Goal: Information Seeking & Learning: Compare options

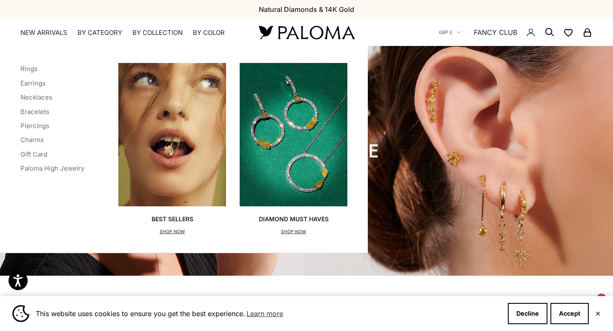
click at [95, 26] on x-header "Paloma Diamonds Open navigation menu Open search NEW ARRIVALS By Category Categ…" at bounding box center [306, 32] width 613 height 27
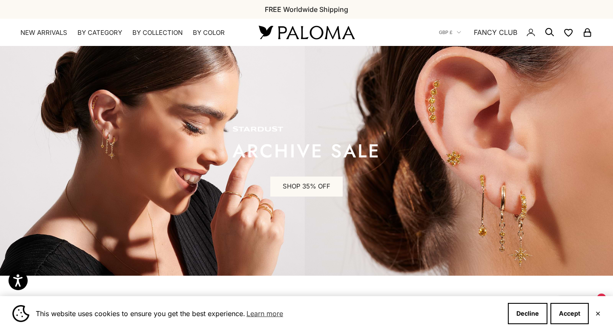
click at [96, 28] on x-header "Paloma Diamonds Open navigation menu Open search NEW ARRIVALS By Category Categ…" at bounding box center [306, 32] width 613 height 27
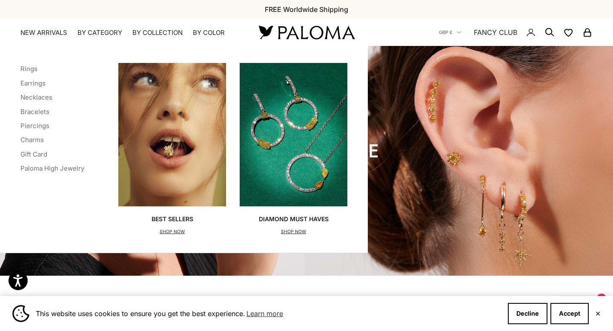
click at [101, 38] on x-header "Paloma Diamonds Open navigation menu Open search NEW ARRIVALS By Category Categ…" at bounding box center [306, 32] width 613 height 27
click at [100, 36] on summary "By Category" at bounding box center [100, 33] width 45 height 9
click at [26, 73] on li "Rings" at bounding box center [52, 68] width 64 height 11
click at [27, 71] on link "Rings" at bounding box center [28, 69] width 17 height 8
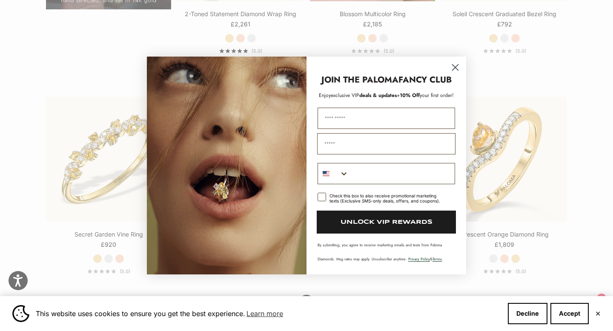
scroll to position [838, 0]
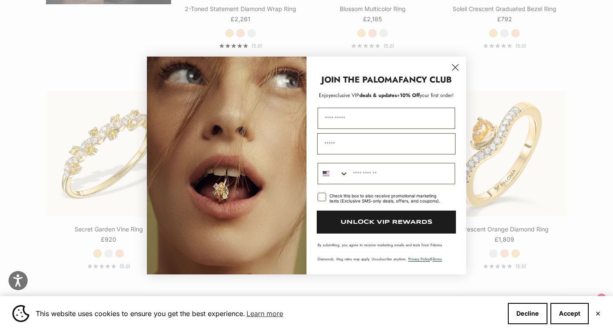
click at [459, 69] on circle "Close dialog" at bounding box center [455, 67] width 14 height 14
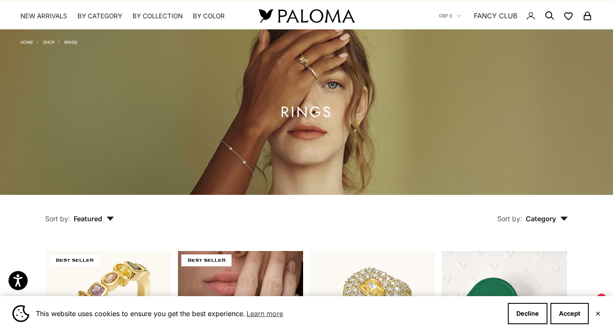
scroll to position [0, 0]
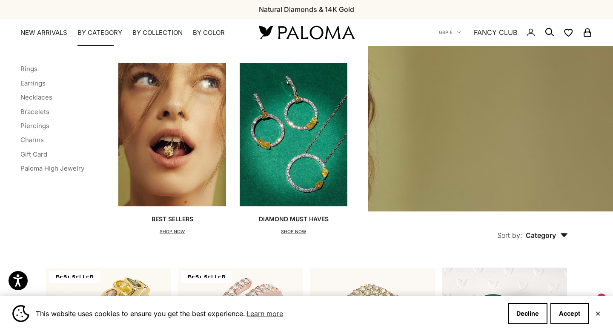
click at [314, 165] on img "Primary navigation" at bounding box center [294, 135] width 108 height 144
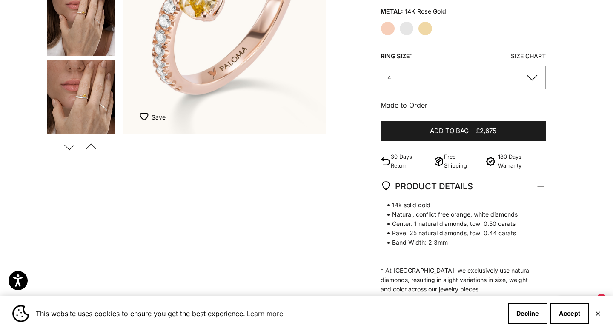
scroll to position [163, 0]
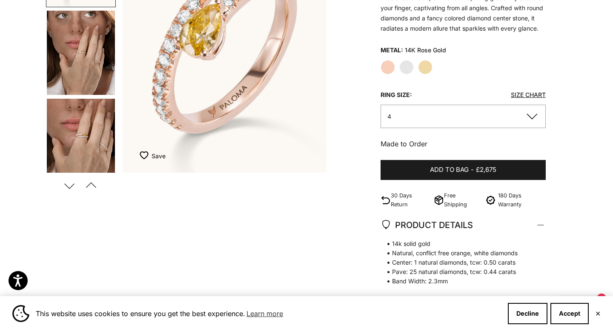
click at [84, 141] on img "Go to item 5" at bounding box center [81, 141] width 68 height 84
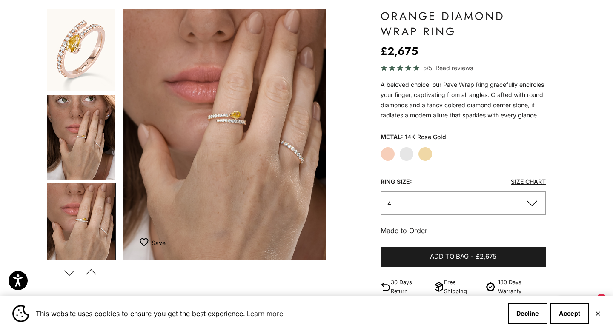
scroll to position [72, 0]
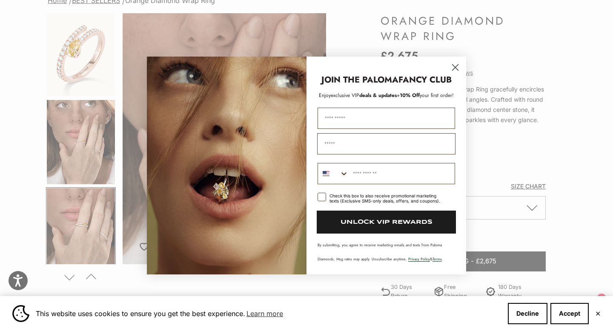
click at [72, 149] on div "Close dialog JOIN THE PALOMA FANCY CLUB Enjoy exclusive VIP deals & updates + 1…" at bounding box center [306, 165] width 613 height 331
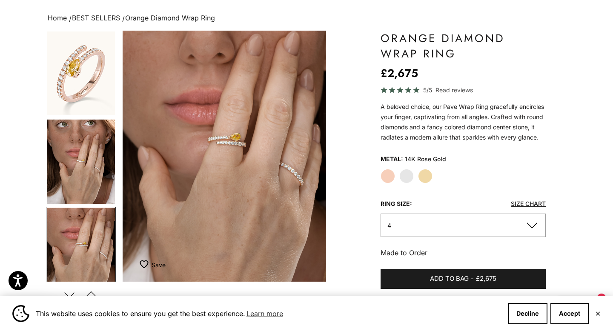
scroll to position [65, 0]
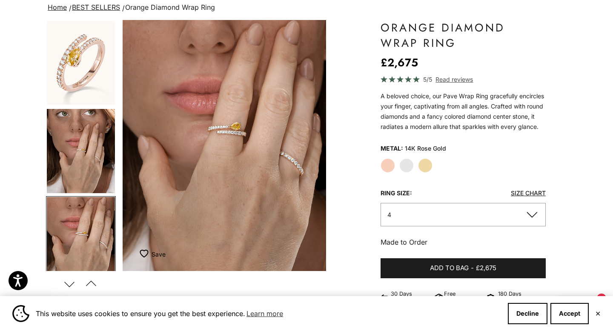
click at [80, 164] on img "Go to item 4" at bounding box center [81, 151] width 68 height 84
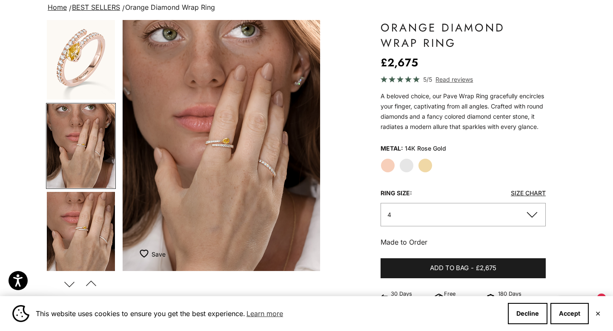
scroll to position [0, 213]
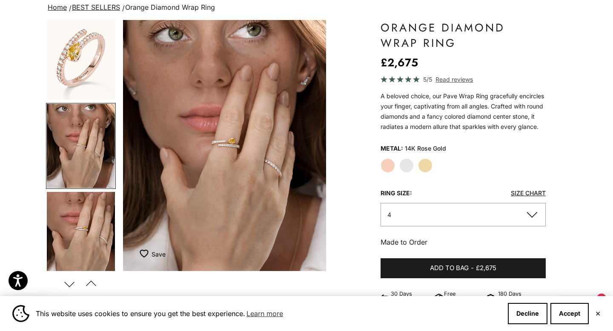
click at [92, 43] on img "Go to item 1" at bounding box center [81, 58] width 68 height 84
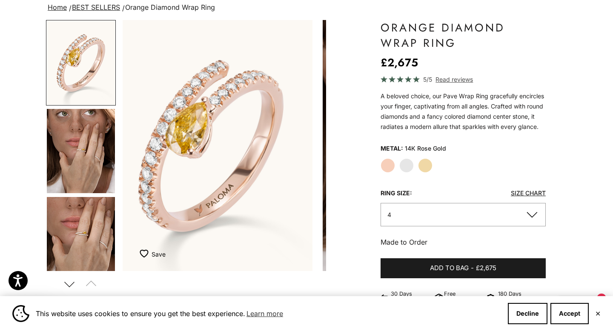
scroll to position [0, 0]
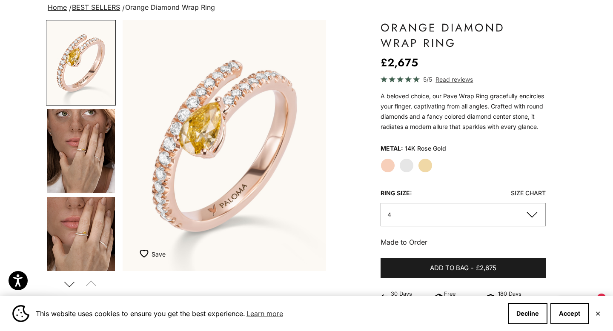
click at [427, 161] on label "Yellow Gold" at bounding box center [425, 165] width 14 height 14
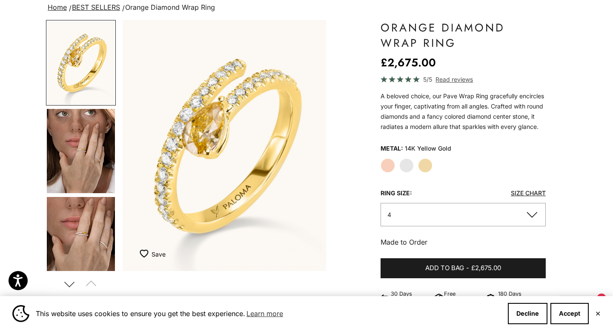
click at [70, 135] on img "Go to item 4" at bounding box center [81, 151] width 68 height 84
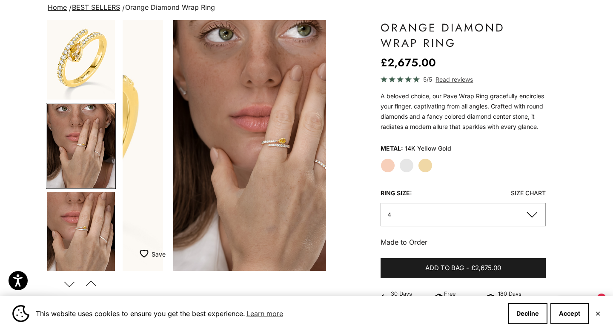
scroll to position [0, 213]
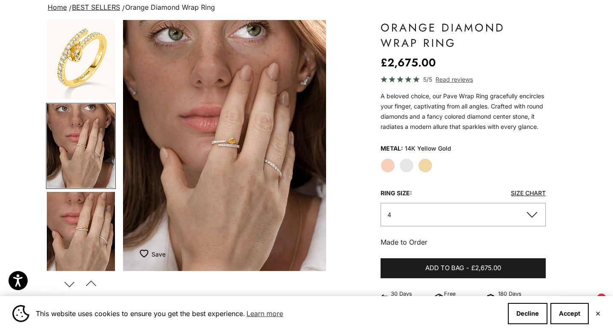
click at [392, 171] on label "Rose Gold" at bounding box center [388, 165] width 14 height 14
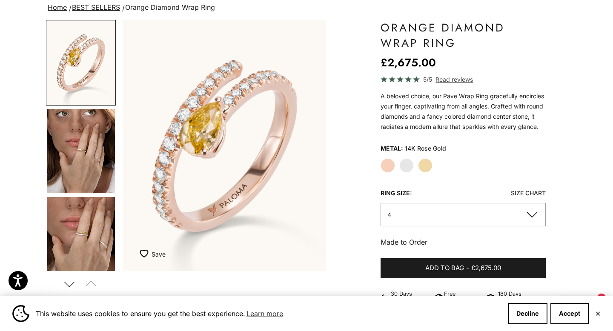
click at [101, 169] on img "Go to item 4" at bounding box center [81, 151] width 68 height 84
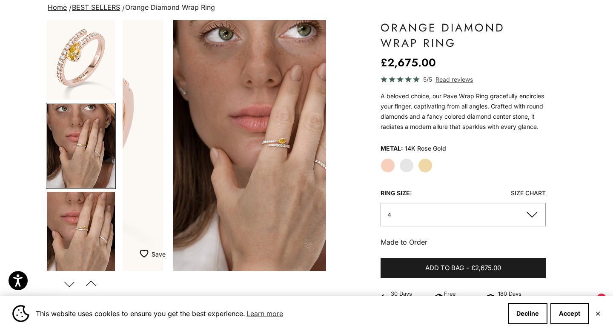
scroll to position [0, 213]
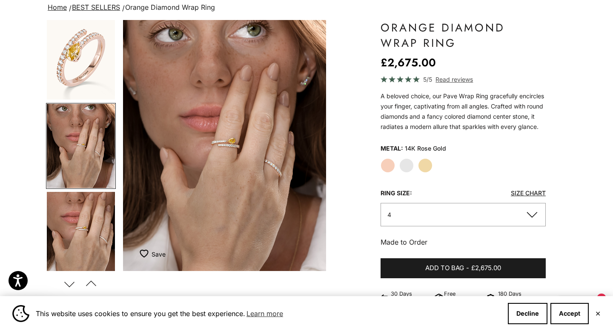
click at [428, 166] on label "Yellow Gold" at bounding box center [425, 165] width 14 height 14
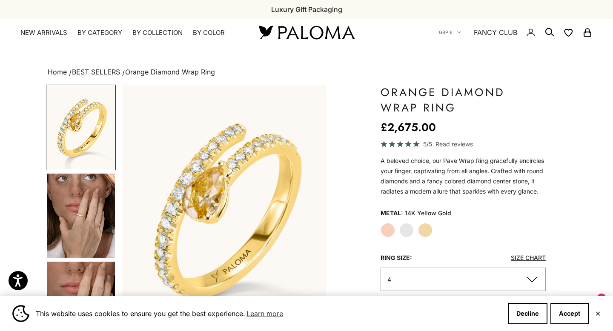
click at [406, 234] on label "White Gold" at bounding box center [406, 230] width 14 height 14
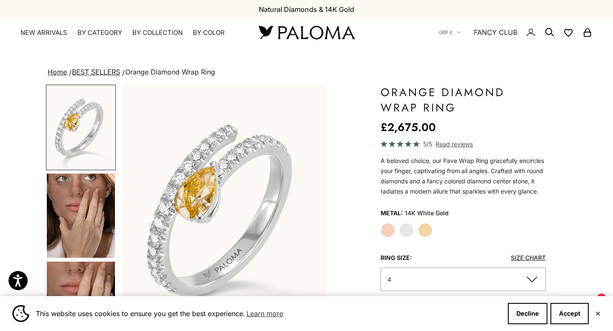
click at [88, 213] on img "Go to item 4" at bounding box center [81, 216] width 68 height 84
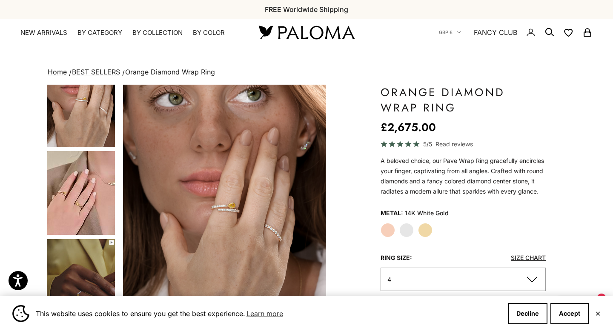
scroll to position [205, 0]
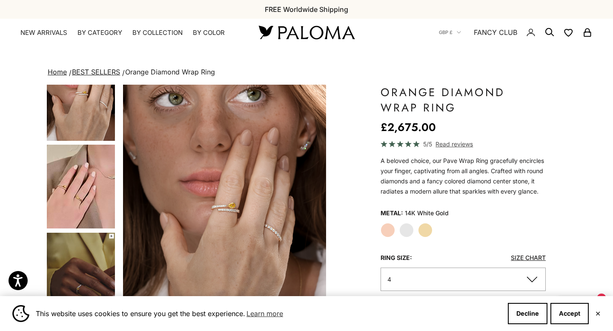
click at [97, 210] on img "Go to item 6" at bounding box center [81, 187] width 68 height 84
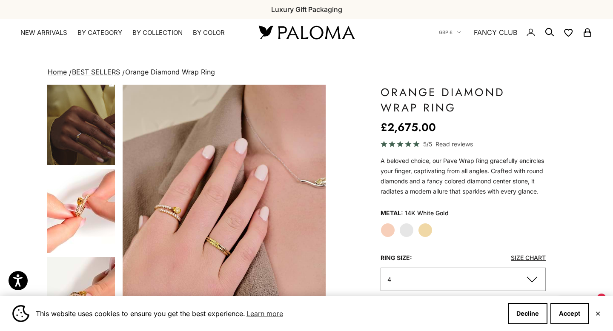
scroll to position [360, 0]
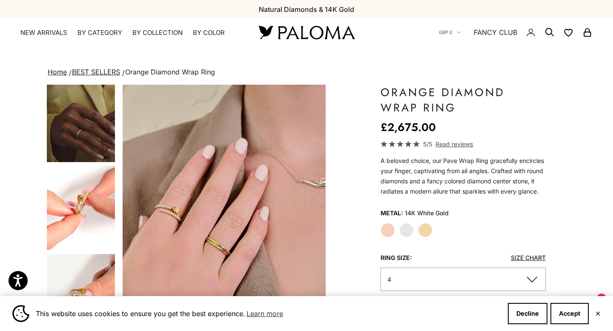
click at [90, 220] on img "Go to item 8" at bounding box center [81, 208] width 68 height 84
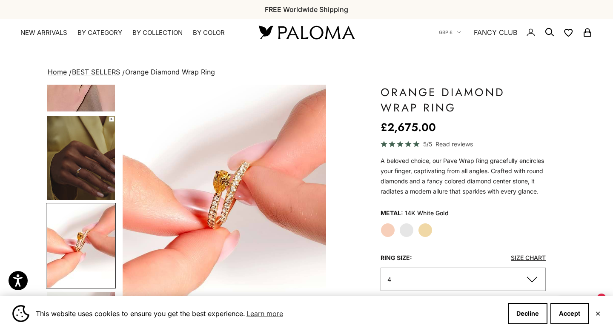
scroll to position [313, 0]
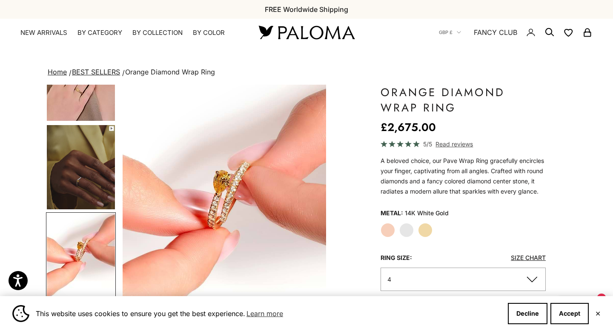
click at [91, 161] on img "Go to item 7" at bounding box center [81, 167] width 68 height 84
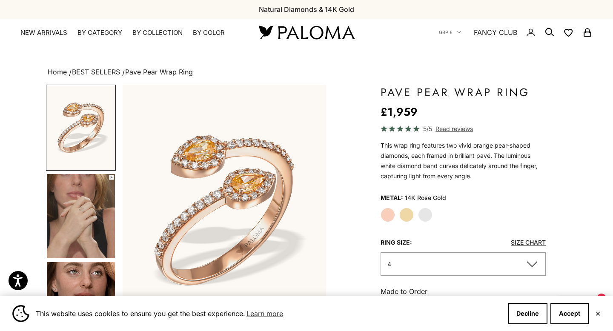
click at [524, 155] on div "Close dialog JOIN THE PALOMA FANCY CLUB Enjoy exclusive VIP deals & updates + 1…" at bounding box center [306, 165] width 613 height 331
click at [73, 124] on img "Go to item 3" at bounding box center [81, 128] width 68 height 84
click at [67, 136] on img "Go to item 3" at bounding box center [81, 128] width 68 height 84
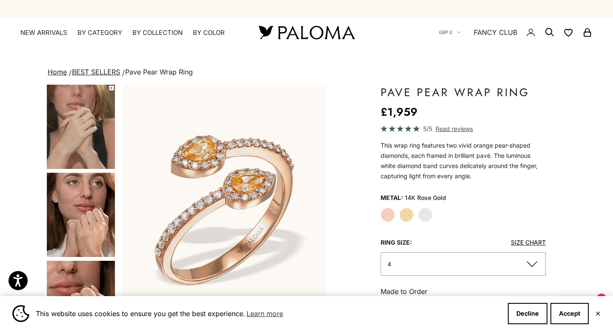
scroll to position [94, 0]
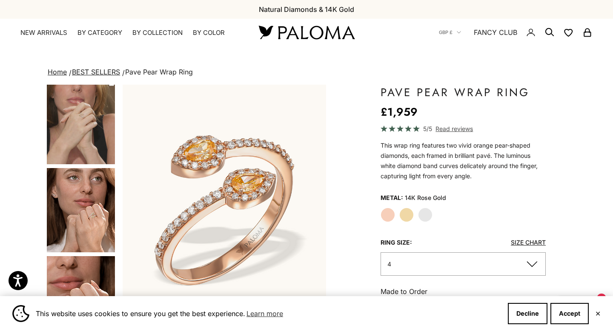
click at [78, 139] on img "Go to item 4" at bounding box center [81, 122] width 68 height 84
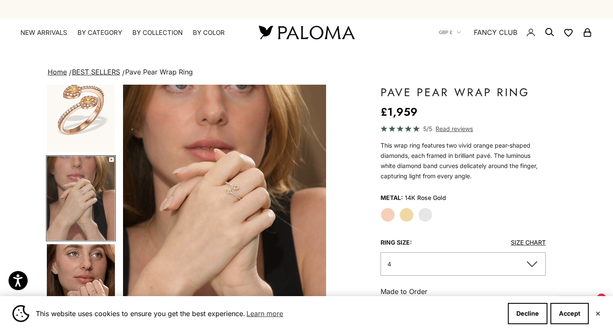
scroll to position [18, 0]
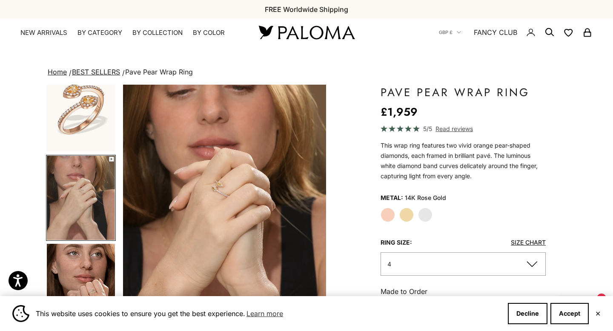
click at [407, 213] on label "Yellow Gold" at bounding box center [406, 215] width 14 height 14
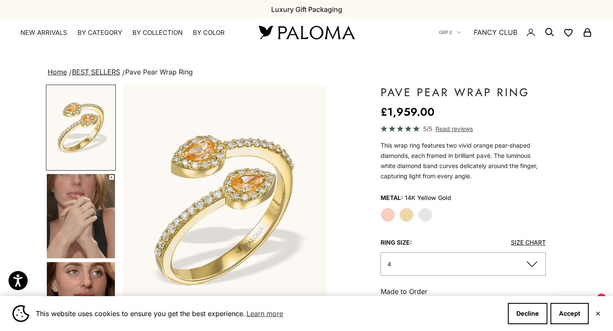
click at [70, 215] on img "Go to item 4" at bounding box center [81, 216] width 68 height 84
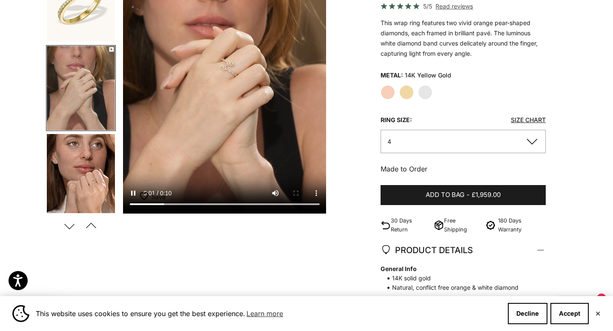
scroll to position [117, 0]
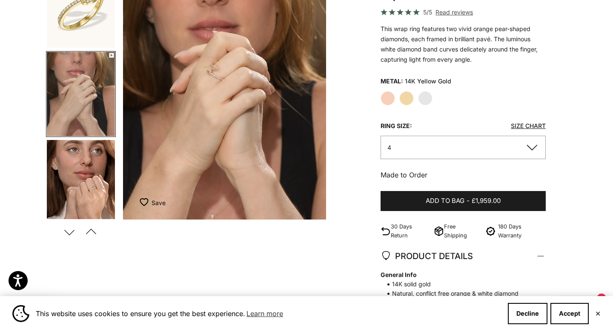
click at [92, 194] on img "Go to item 5" at bounding box center [81, 182] width 68 height 84
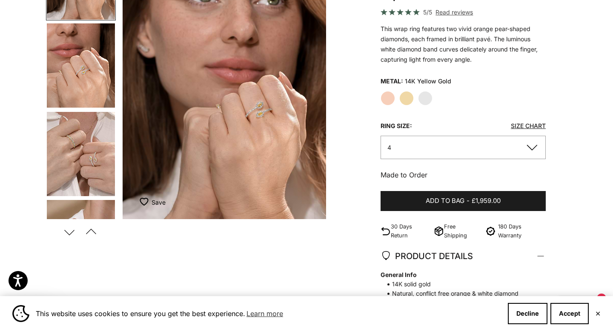
scroll to position [250, 0]
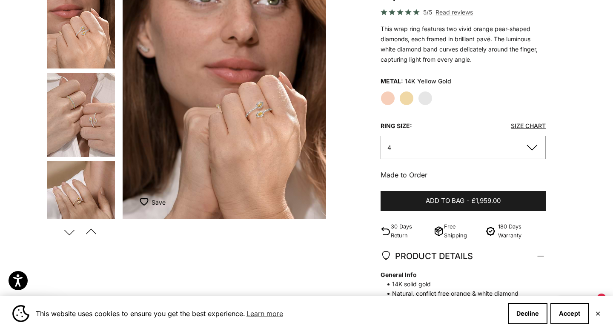
click at [83, 126] on img "Go to item 7" at bounding box center [81, 115] width 68 height 84
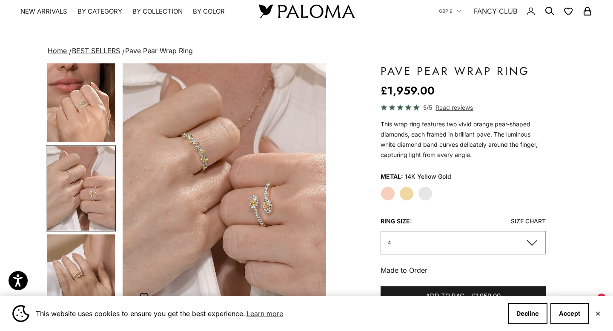
scroll to position [0, 0]
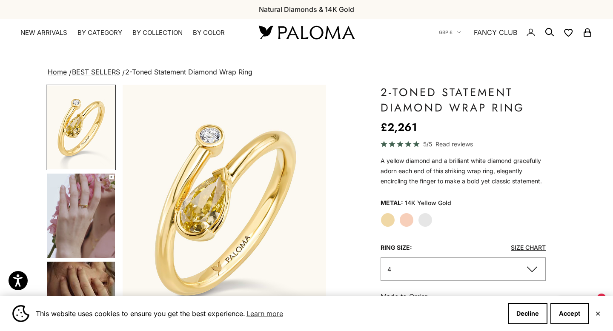
click at [507, 205] on div "Close dialog JOIN THE PALOMA FANCY CLUB Enjoy exclusive VIP deals & updates + 1…" at bounding box center [306, 165] width 613 height 331
click at [113, 231] on img "Go to item 4" at bounding box center [81, 216] width 68 height 84
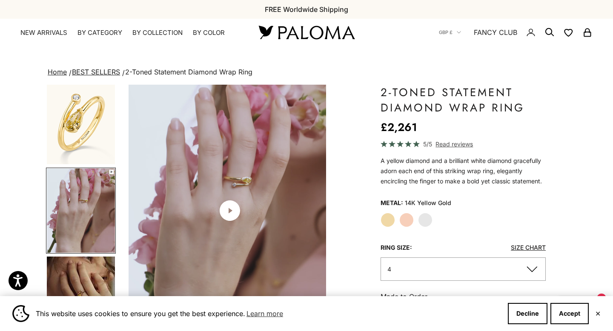
scroll to position [0, 213]
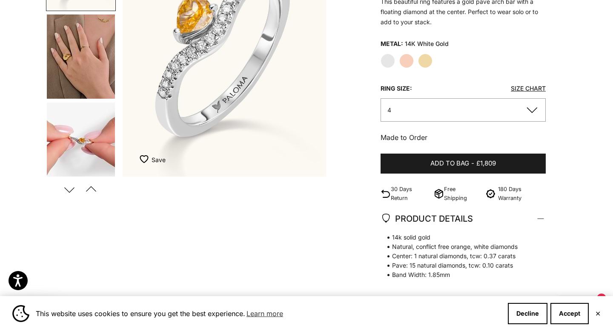
scroll to position [159, 0]
click at [84, 56] on img "Go to item 4" at bounding box center [81, 57] width 68 height 84
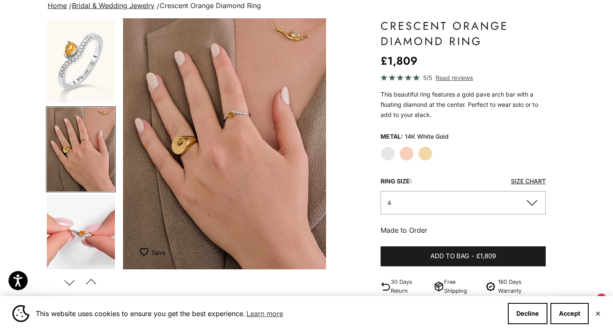
scroll to position [55, 0]
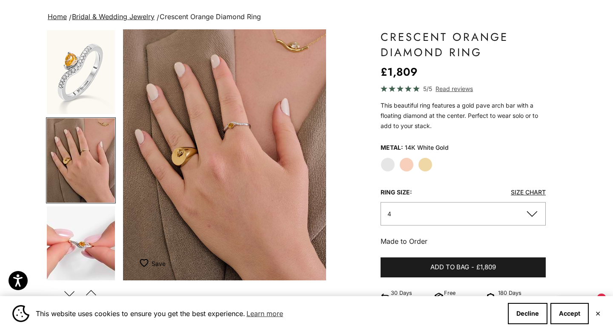
click at [86, 82] on img "Go to item 2" at bounding box center [81, 72] width 68 height 84
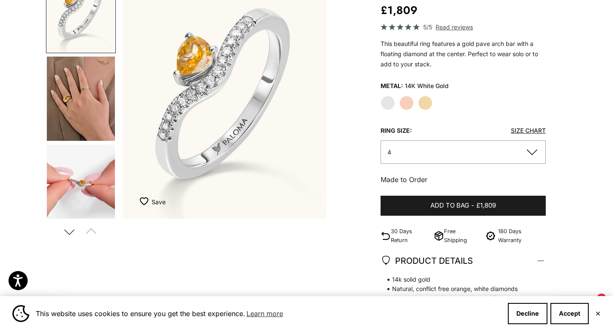
scroll to position [99, 0]
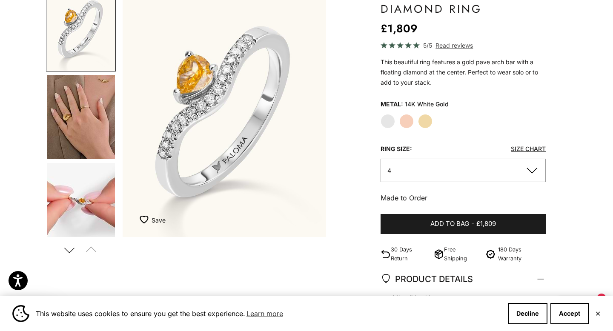
click at [427, 122] on label "Yellow Gold" at bounding box center [425, 121] width 14 height 14
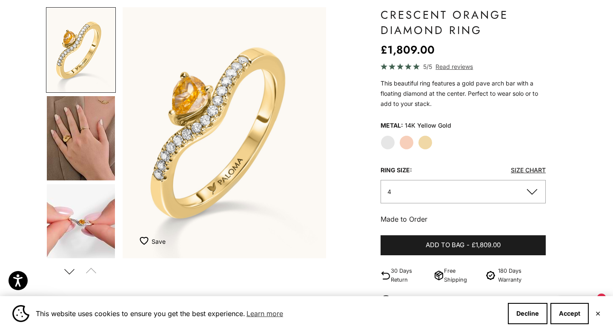
scroll to position [73, 0]
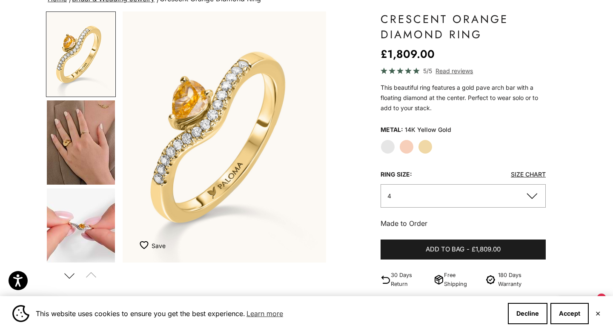
click at [60, 146] on img "Go to item 4" at bounding box center [81, 142] width 68 height 84
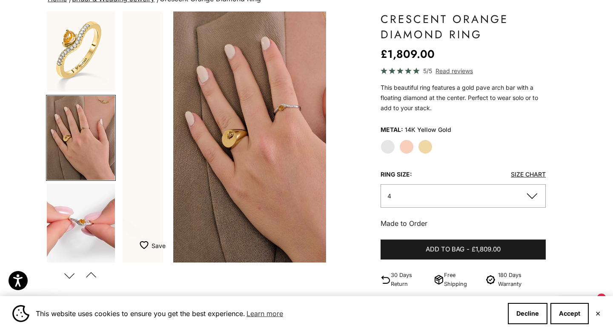
scroll to position [0, 213]
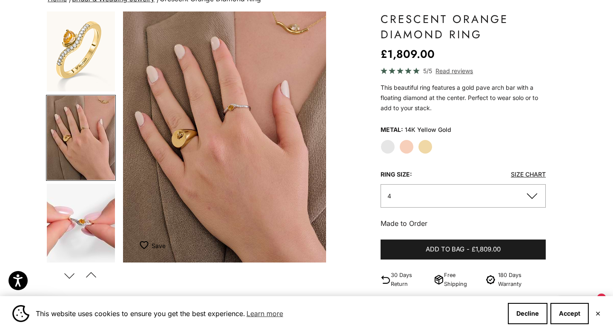
click at [83, 146] on img "Go to item 4" at bounding box center [81, 138] width 68 height 84
click at [82, 231] on img "Go to item 5" at bounding box center [81, 226] width 68 height 84
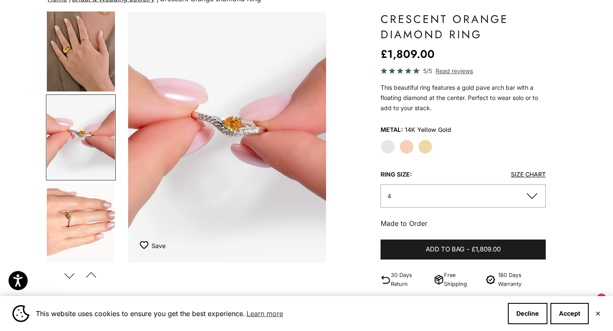
scroll to position [0, 427]
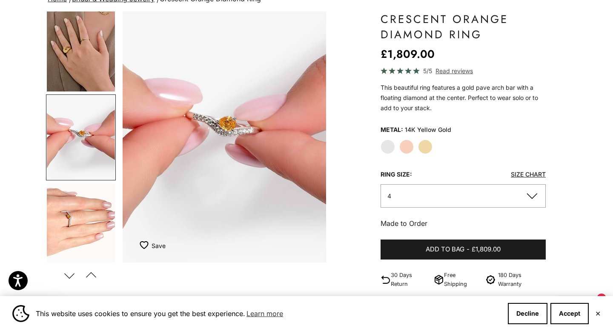
click at [97, 70] on img "Go to item 4" at bounding box center [81, 49] width 68 height 84
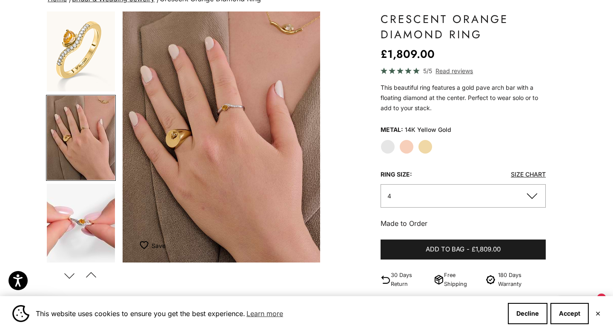
scroll to position [0, 213]
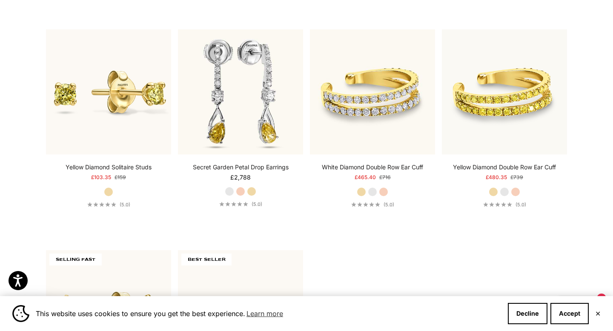
scroll to position [2450, 0]
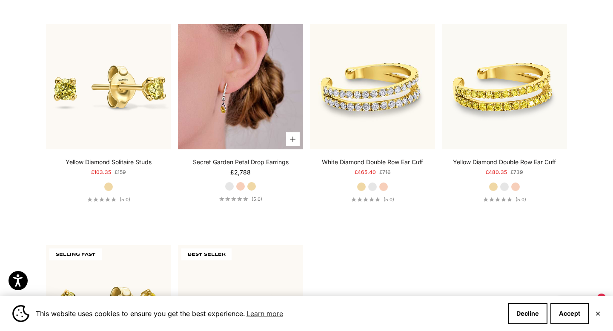
click at [227, 118] on img at bounding box center [240, 86] width 125 height 125
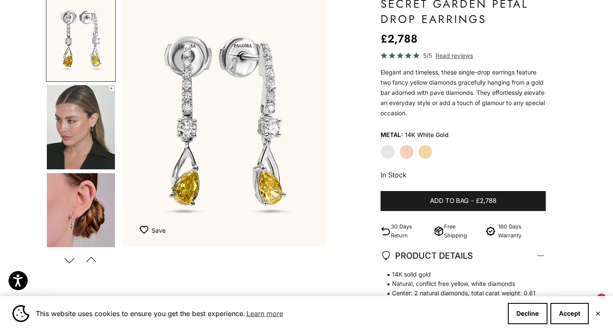
scroll to position [78, 0]
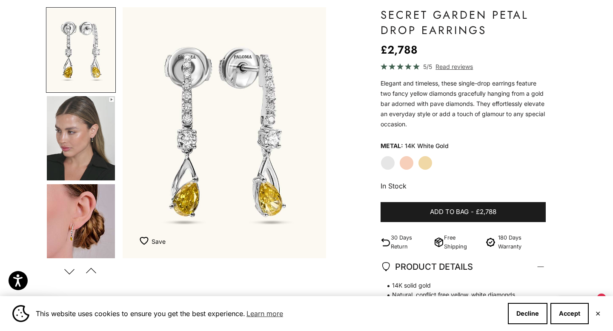
click at [86, 149] on img "Go to item 4" at bounding box center [81, 138] width 68 height 84
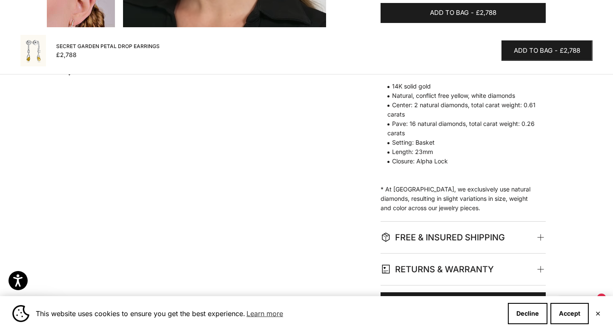
scroll to position [0, 0]
